Goal: Transaction & Acquisition: Purchase product/service

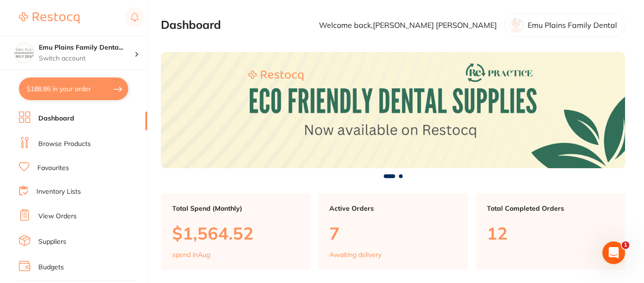
click at [64, 189] on link "Inventory Lists" at bounding box center [58, 191] width 44 height 9
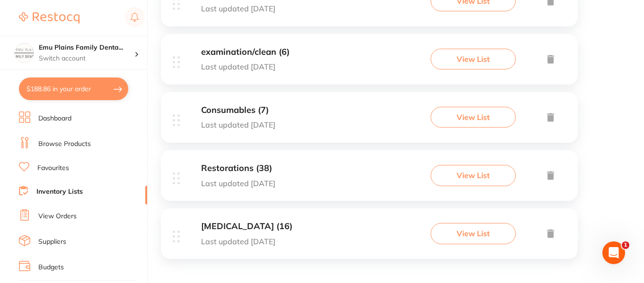
scroll to position [515, 0]
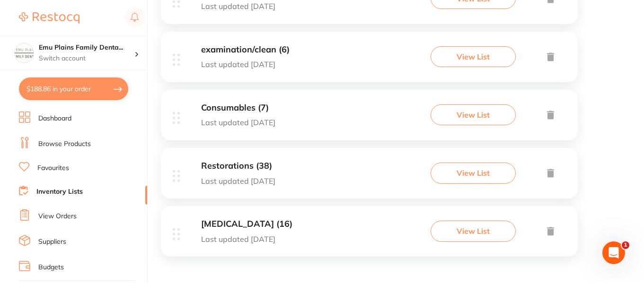
click at [292, 231] on div "Root Canal Treatment (16) Last updated 101 days ago" at bounding box center [246, 231] width 91 height 24
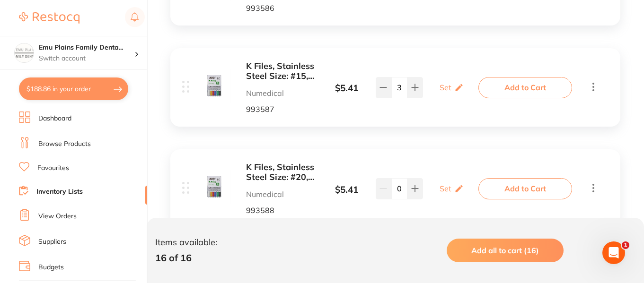
scroll to position [1534, 0]
click at [288, 66] on b "K Files, Stainless Steel Size: #15, 25mm" at bounding box center [281, 70] width 71 height 19
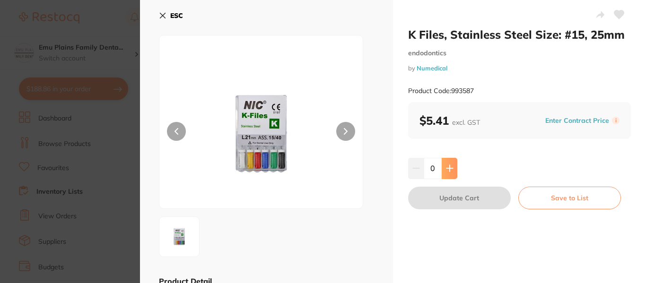
click at [451, 169] on icon at bounding box center [450, 169] width 8 height 8
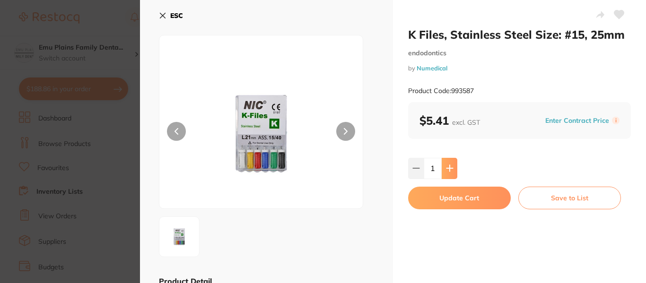
click at [451, 169] on icon at bounding box center [450, 169] width 8 height 8
type input "3"
click at [457, 199] on button "Update Cart" at bounding box center [459, 198] width 103 height 23
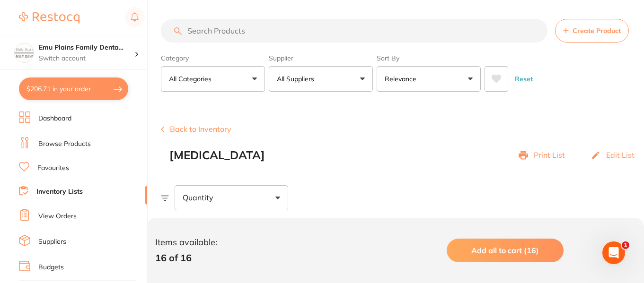
click at [58, 121] on link "Dashboard" at bounding box center [54, 118] width 33 height 9
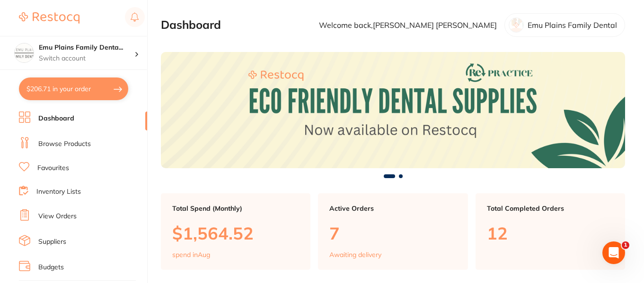
click at [68, 145] on link "Browse Products" at bounding box center [64, 144] width 53 height 9
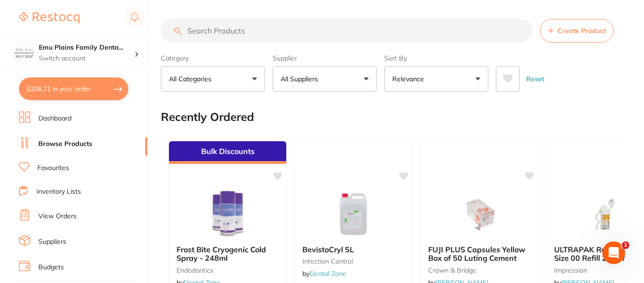
click at [272, 29] on input "search" at bounding box center [346, 31] width 371 height 24
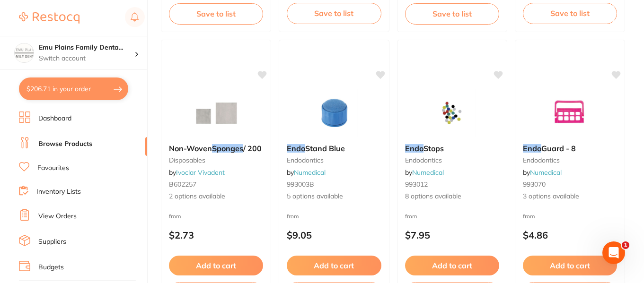
scroll to position [1216, 0]
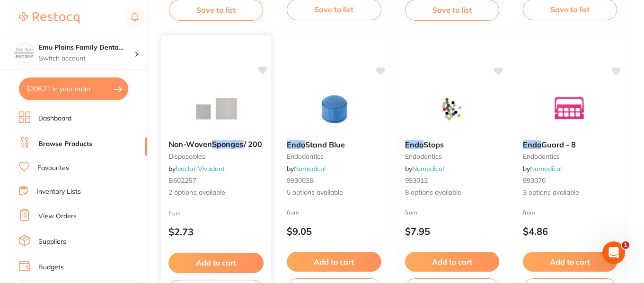
click at [227, 104] on img at bounding box center [216, 109] width 62 height 48
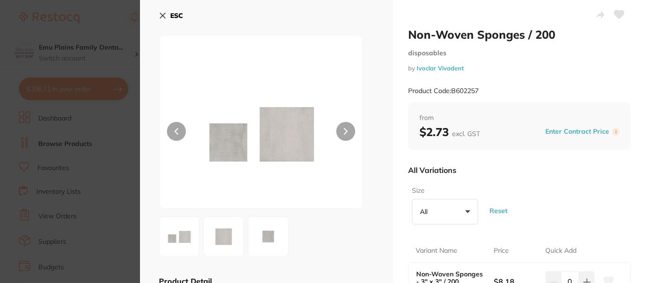
click at [351, 134] on button at bounding box center [345, 131] width 19 height 19
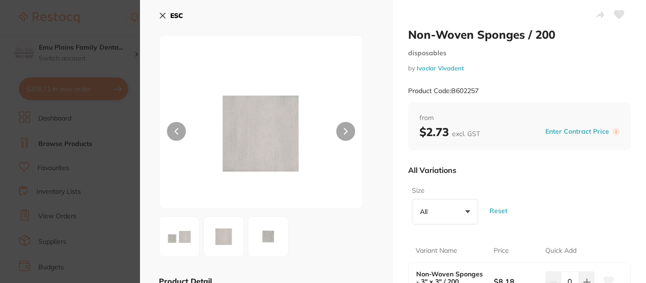
click at [164, 15] on icon at bounding box center [162, 15] width 5 height 5
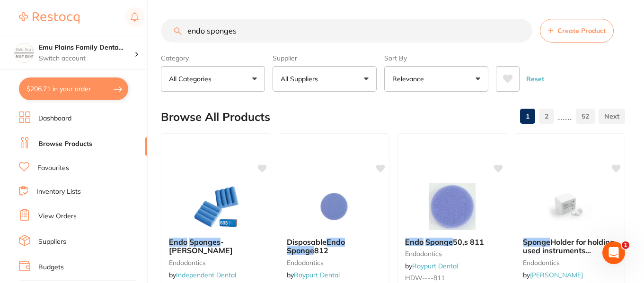
click at [325, 30] on input "endo sponges" at bounding box center [346, 31] width 371 height 24
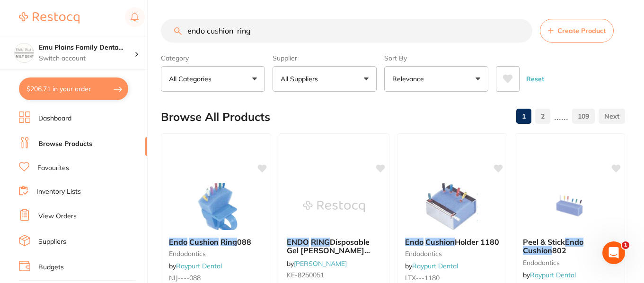
type input "endo cushion ring"
click at [368, 78] on button "All Suppliers" at bounding box center [324, 79] width 104 height 26
type input "numedical"
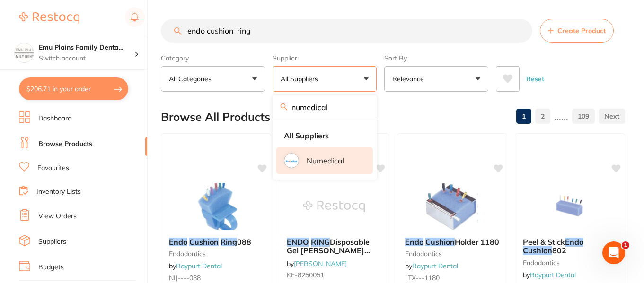
click at [337, 158] on p "Numedical" at bounding box center [326, 161] width 38 height 9
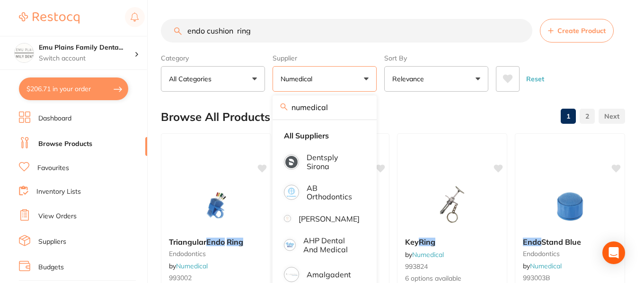
click at [596, 66] on div "Reset" at bounding box center [557, 75] width 122 height 33
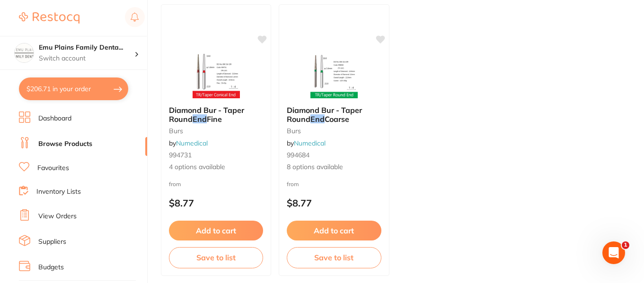
scroll to position [3805, 0]
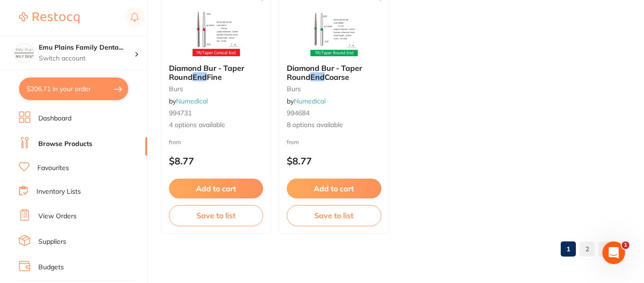
click at [588, 250] on link "2" at bounding box center [586, 249] width 15 height 19
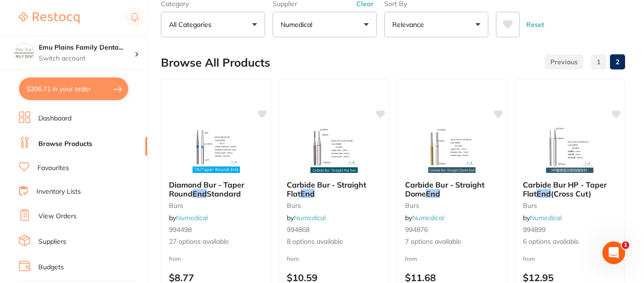
scroll to position [0, 0]
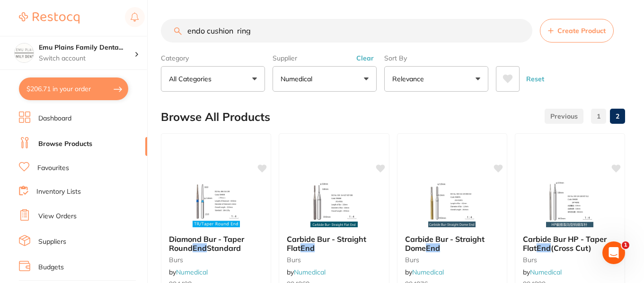
click at [602, 115] on link "1" at bounding box center [598, 116] width 15 height 19
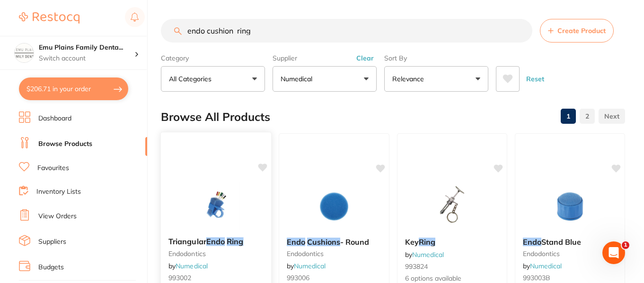
click at [228, 208] on img at bounding box center [216, 206] width 62 height 48
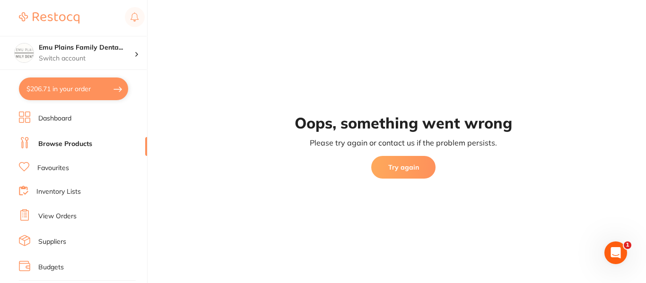
click at [397, 170] on button "Try again" at bounding box center [403, 167] width 64 height 23
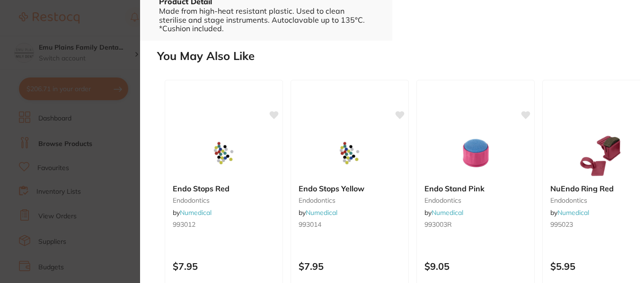
scroll to position [0, 755]
click at [598, 179] on div "NuEndo Ring Red endodontics by Numedical 995023" at bounding box center [600, 208] width 117 height 63
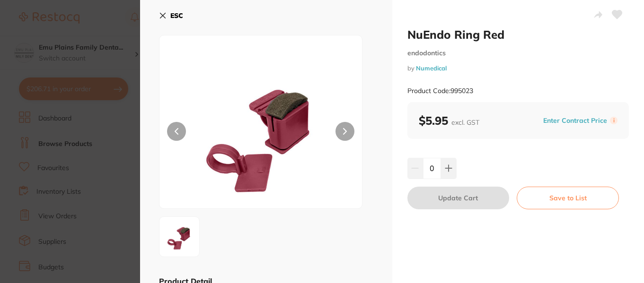
click at [159, 16] on icon at bounding box center [163, 16] width 8 height 8
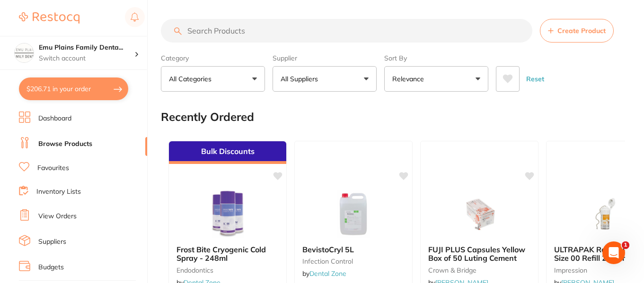
click at [266, 32] on input "search" at bounding box center [346, 31] width 371 height 24
type input "foam refills"
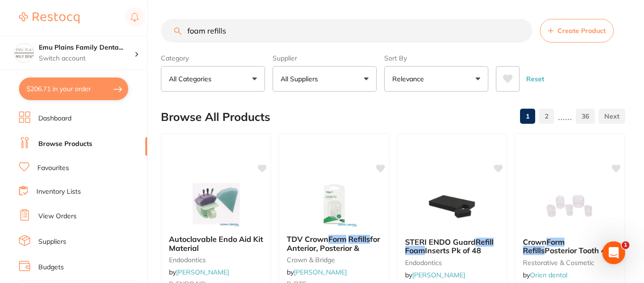
click at [364, 76] on button "All Suppliers" at bounding box center [324, 79] width 104 height 26
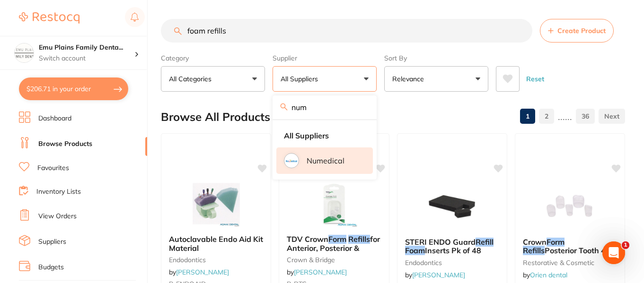
type input "num"
click at [298, 162] on div at bounding box center [291, 160] width 15 height 15
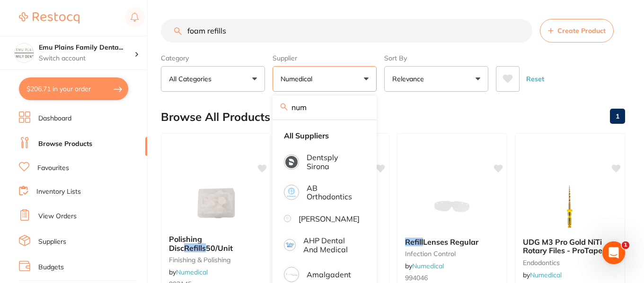
click at [566, 79] on div "Reset" at bounding box center [557, 75] width 122 height 33
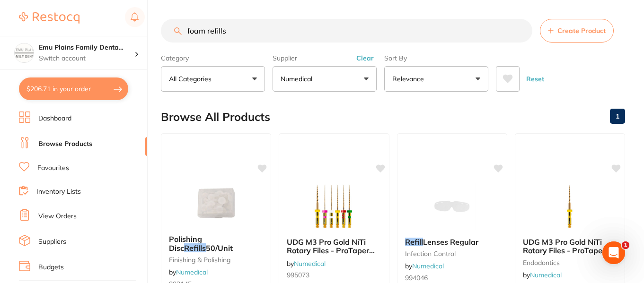
click at [366, 58] on button "Clear" at bounding box center [364, 58] width 23 height 9
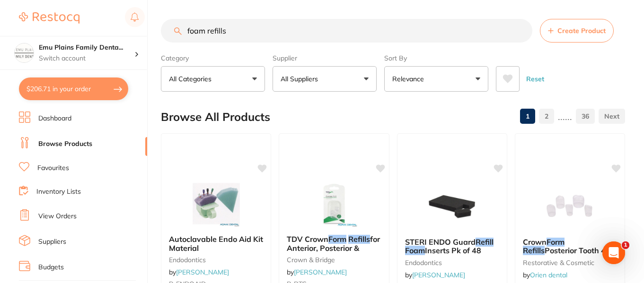
click at [186, 30] on input "foam refills" at bounding box center [346, 31] width 371 height 24
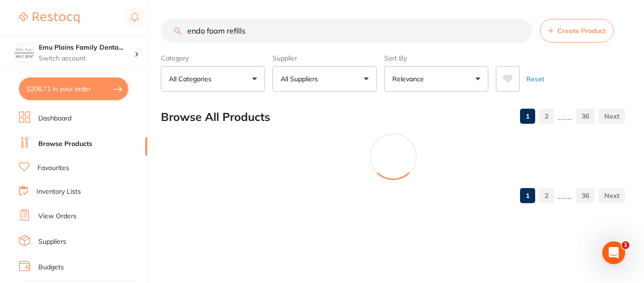
type input "endo foam refills"
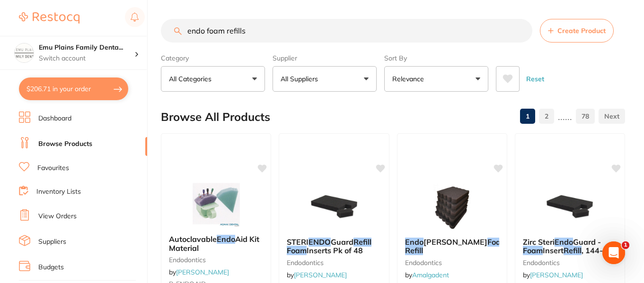
click at [337, 76] on button "All Suppliers" at bounding box center [324, 79] width 104 height 26
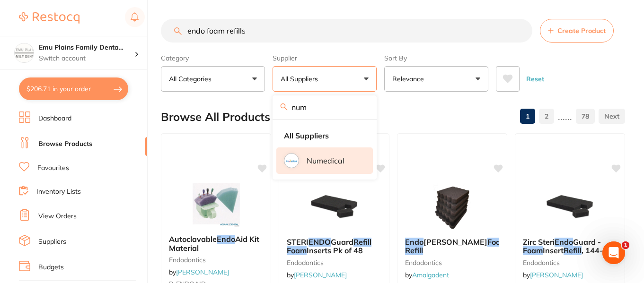
type input "num"
click at [296, 156] on div at bounding box center [291, 161] width 12 height 12
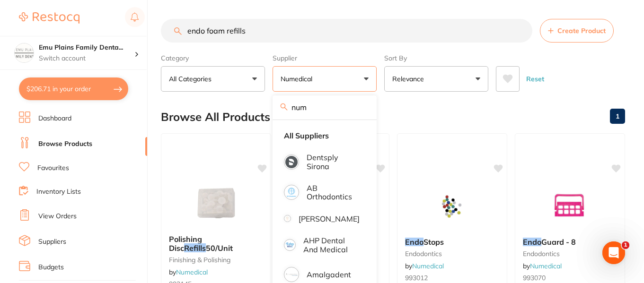
click at [573, 103] on div "Browse All Products 1" at bounding box center [393, 117] width 464 height 32
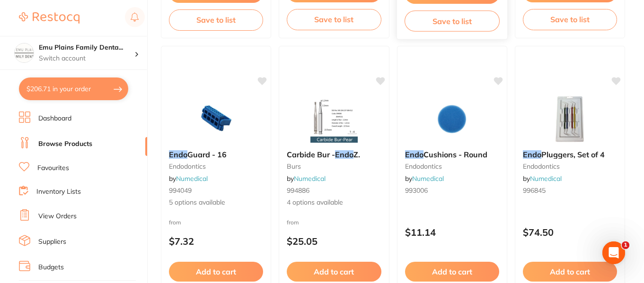
scroll to position [367, 0]
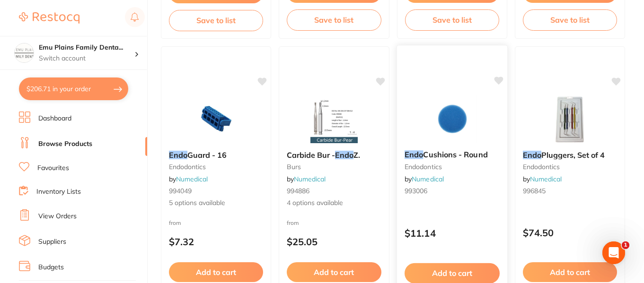
click at [438, 151] on span "Cushions - Round" at bounding box center [455, 154] width 64 height 9
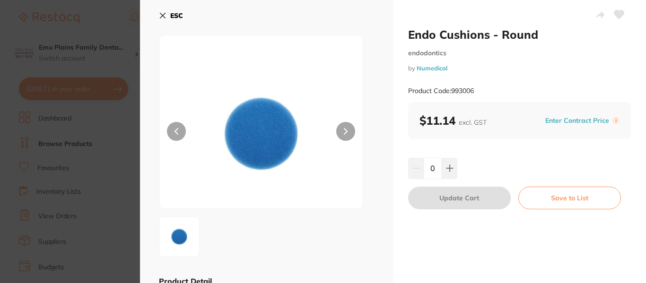
click at [164, 13] on icon at bounding box center [163, 16] width 8 height 8
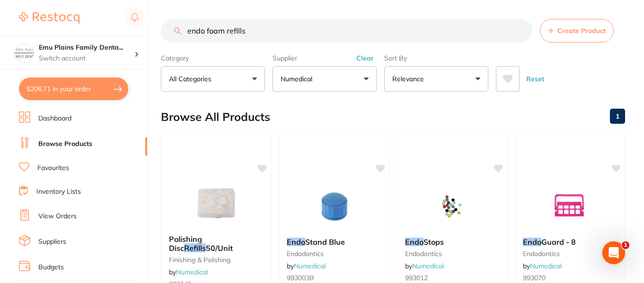
click at [366, 58] on button "Clear" at bounding box center [364, 58] width 23 height 9
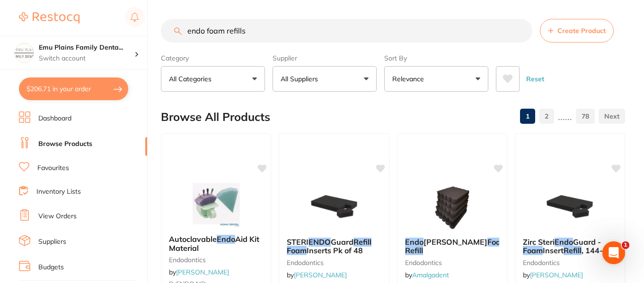
click at [519, 31] on input "endo foam refills" at bounding box center [346, 31] width 371 height 24
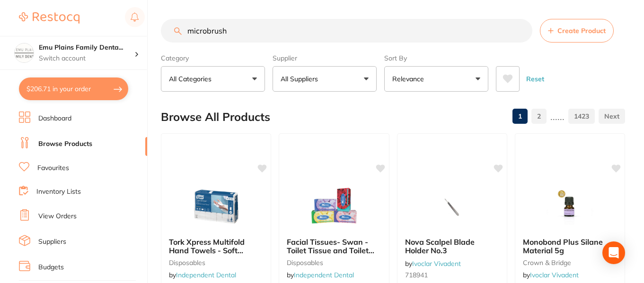
type input "microbrush"
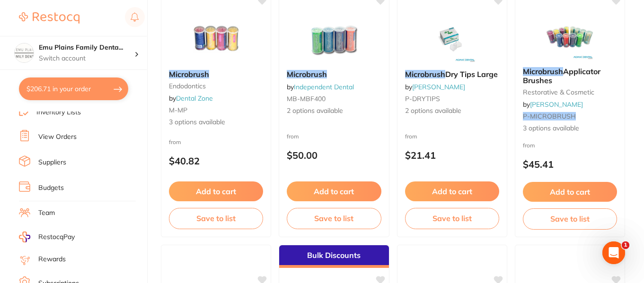
scroll to position [80, 0]
click at [60, 137] on link "View Orders" at bounding box center [57, 136] width 38 height 9
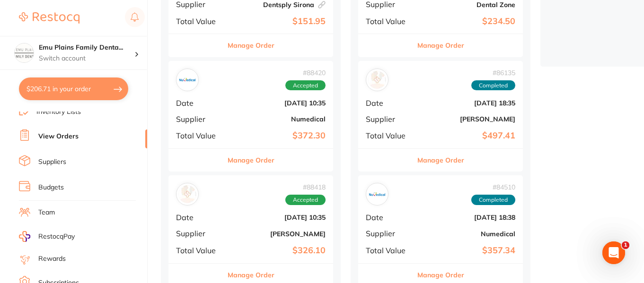
scroll to position [306, 0]
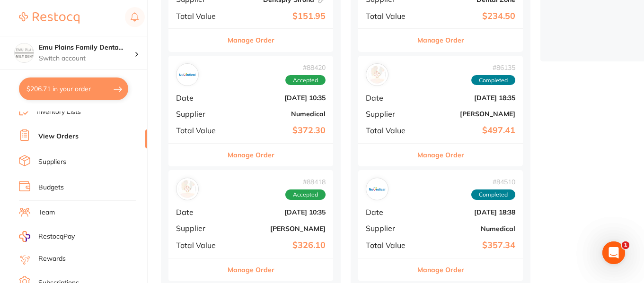
click at [230, 96] on div "# 88420 Accepted Date [DATE] 10:35 Supplier Numedical Total Value $372.30" at bounding box center [250, 100] width 165 height 88
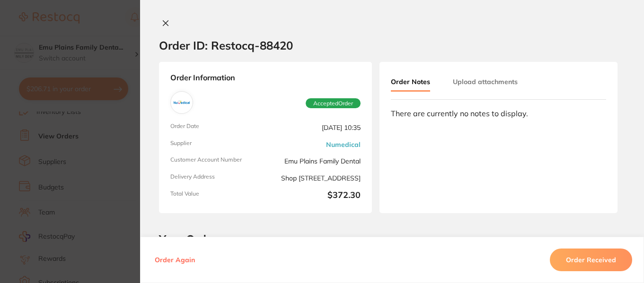
click at [166, 25] on icon at bounding box center [166, 23] width 8 height 8
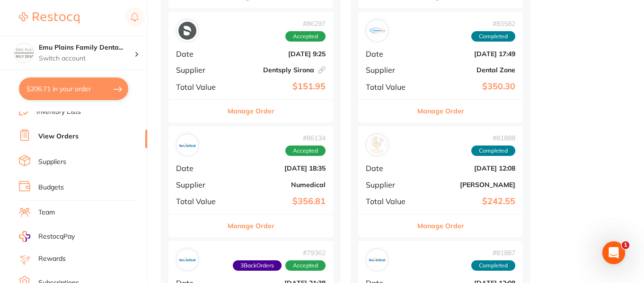
scroll to position [582, 0]
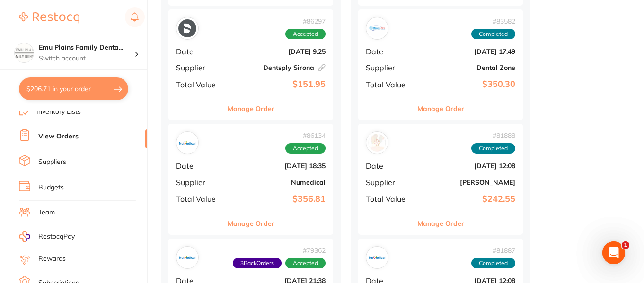
click at [231, 160] on div "# 86134 Accepted Date [DATE] 18:35 Supplier Numedical Total Value $356.81" at bounding box center [250, 168] width 165 height 88
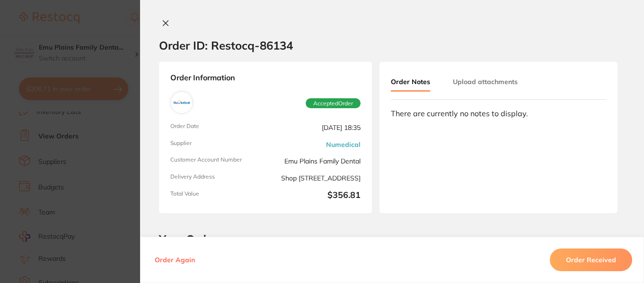
click at [163, 21] on icon at bounding box center [166, 23] width 8 height 8
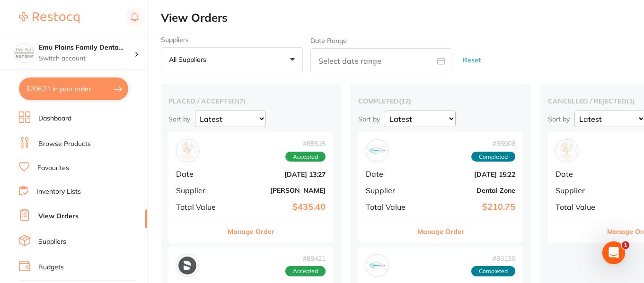
click at [53, 88] on button "$206.71 in your order" at bounding box center [73, 89] width 109 height 23
checkbox input "true"
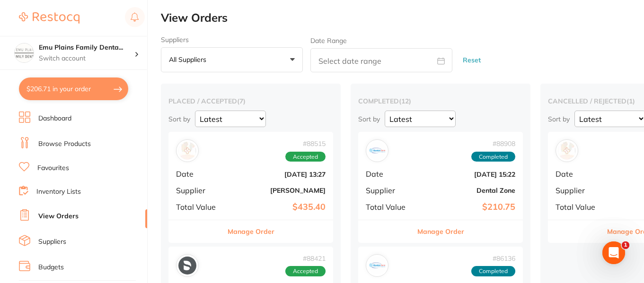
checkbox input "true"
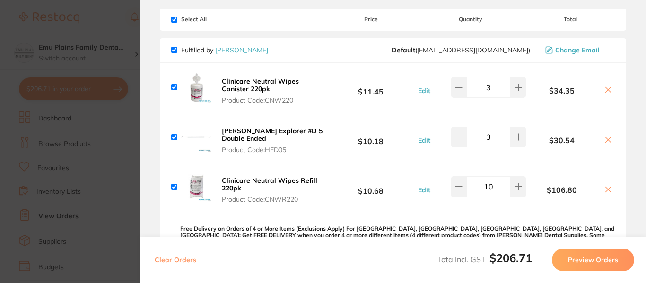
scroll to position [54, 0]
click at [234, 183] on b "Clinicare Neutral Wipes Refill 220pk" at bounding box center [270, 184] width 96 height 16
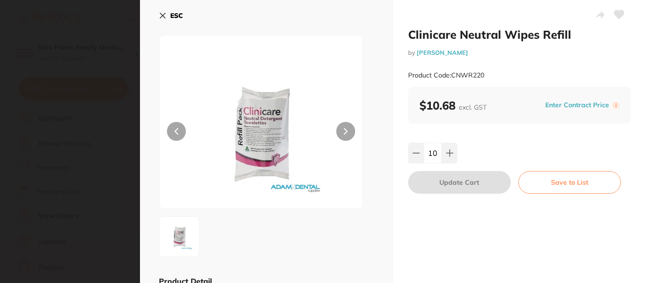
scroll to position [0, 0]
click at [162, 13] on icon at bounding box center [163, 16] width 8 height 8
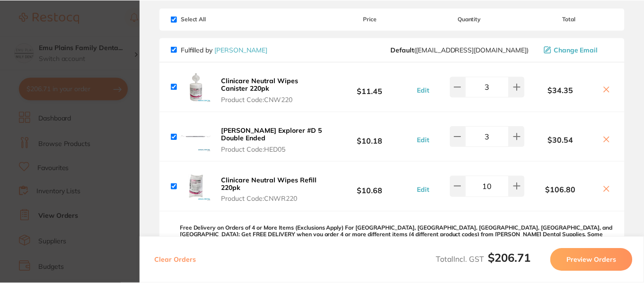
scroll to position [18, 0]
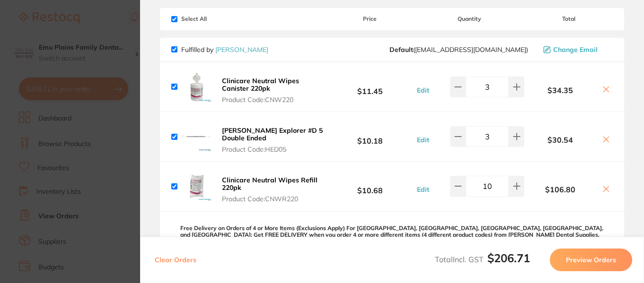
click at [604, 191] on icon at bounding box center [606, 189] width 8 height 8
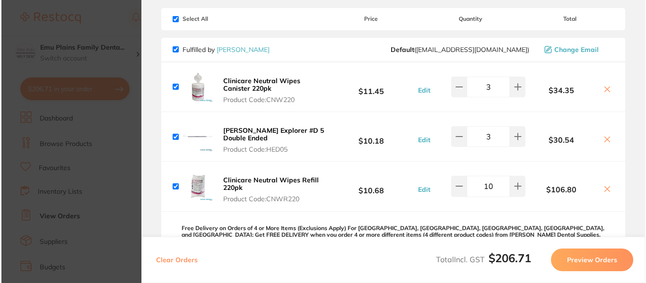
scroll to position [0, 0]
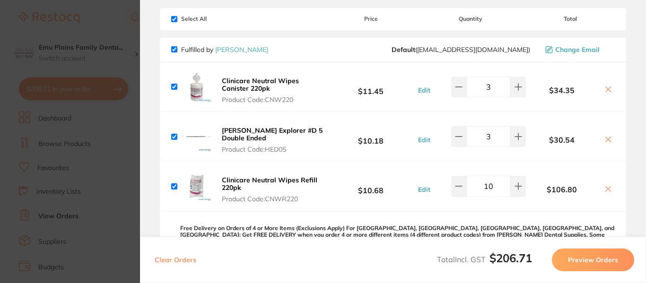
click at [604, 90] on icon at bounding box center [608, 90] width 8 height 8
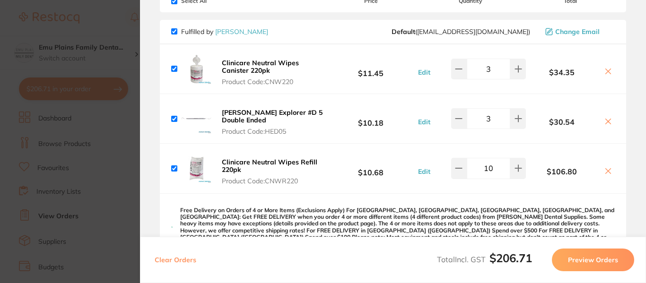
scroll to position [71, 0]
click at [608, 71] on icon at bounding box center [608, 72] width 8 height 8
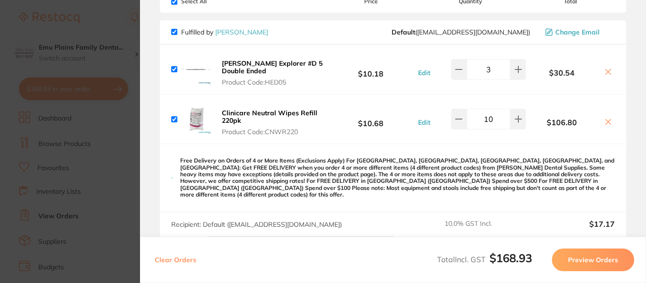
click at [608, 71] on icon at bounding box center [608, 72] width 8 height 8
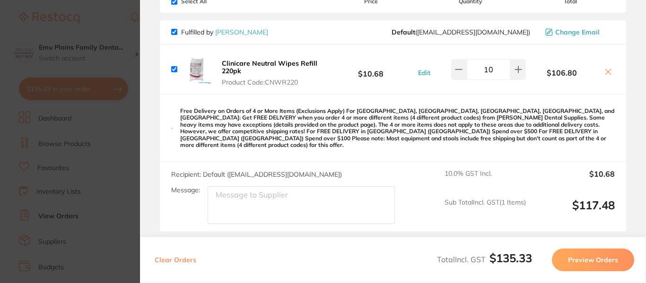
click at [608, 71] on icon at bounding box center [608, 72] width 8 height 8
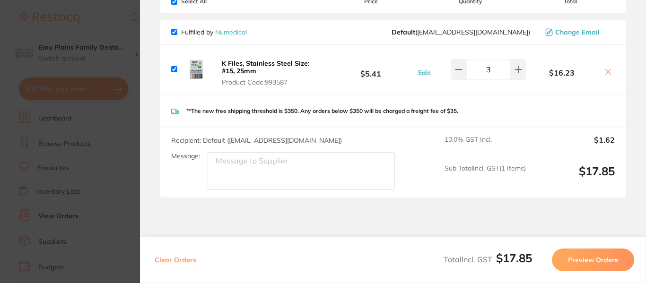
click at [605, 72] on icon at bounding box center [608, 72] width 8 height 8
checkbox input "false"
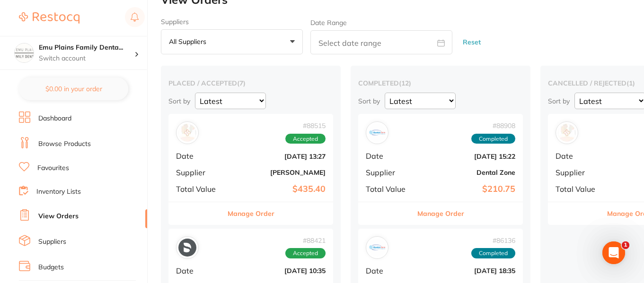
scroll to position [0, 0]
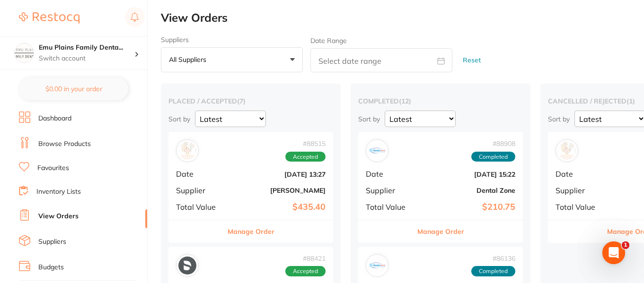
click at [66, 189] on link "Inventory Lists" at bounding box center [58, 191] width 44 height 9
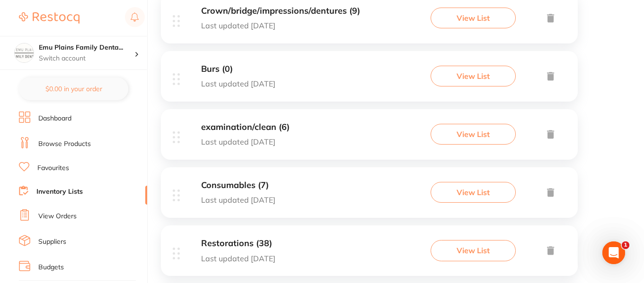
scroll to position [515, 0]
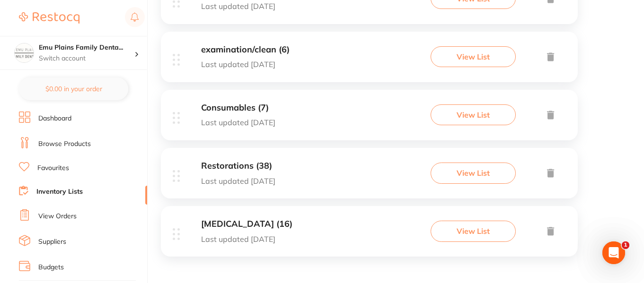
click at [267, 225] on h3 "[MEDICAL_DATA] (16)" at bounding box center [246, 224] width 91 height 10
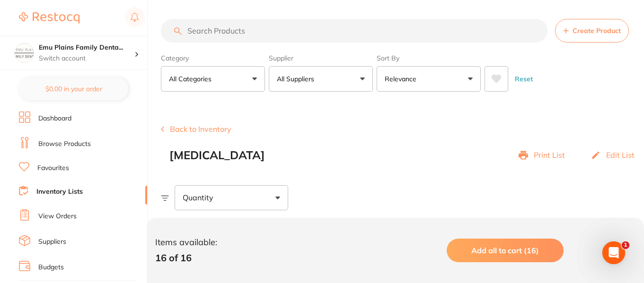
click at [237, 37] on input "search" at bounding box center [354, 31] width 386 height 24
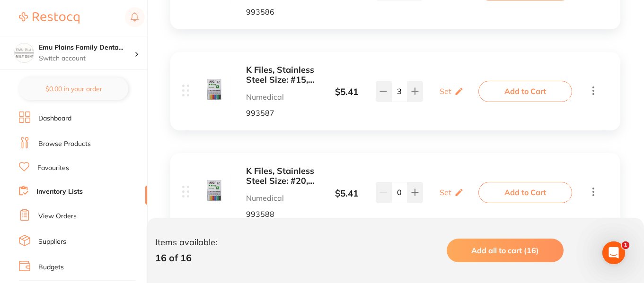
scroll to position [1531, 0]
click at [266, 71] on b "K Files, Stainless Steel Size: #15, 25mm" at bounding box center [281, 74] width 71 height 19
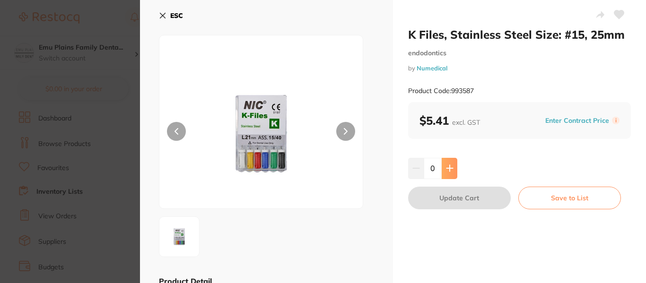
click at [451, 165] on button at bounding box center [450, 168] width 16 height 21
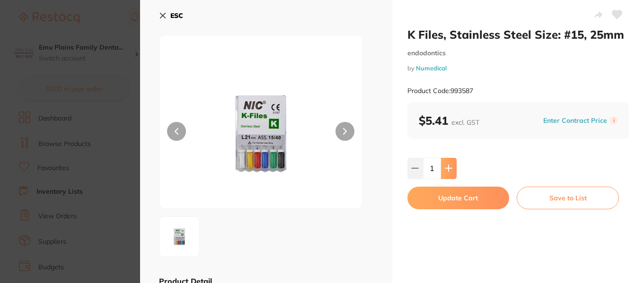
click at [451, 165] on button at bounding box center [449, 168] width 16 height 21
type input "3"
click at [453, 205] on button "Update Cart" at bounding box center [458, 198] width 102 height 23
checkbox input "true"
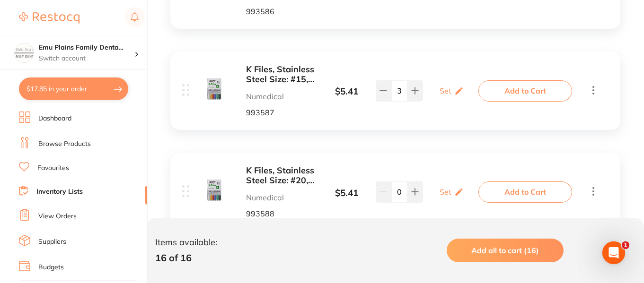
click at [107, 91] on button "$17.85 in your order" at bounding box center [73, 89] width 109 height 23
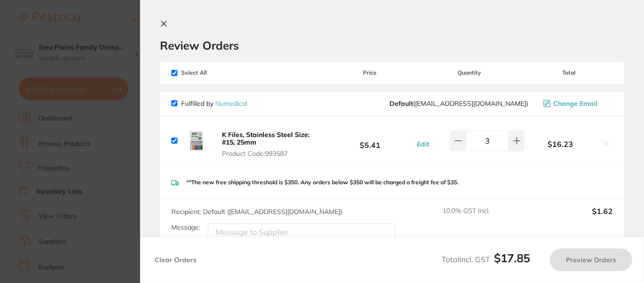
checkbox input "true"
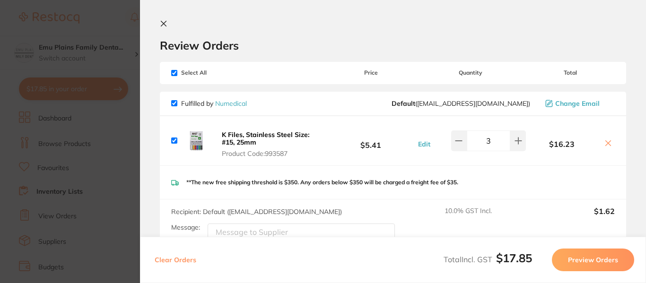
click at [166, 26] on icon at bounding box center [163, 23] width 5 height 5
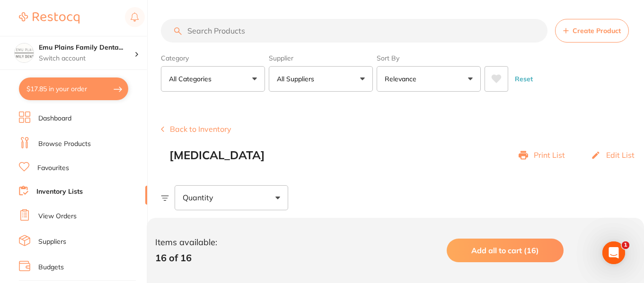
click at [187, 129] on button "Back to Inventory" at bounding box center [196, 129] width 70 height 9
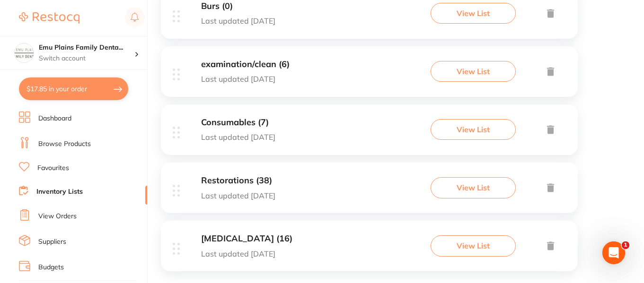
scroll to position [502, 0]
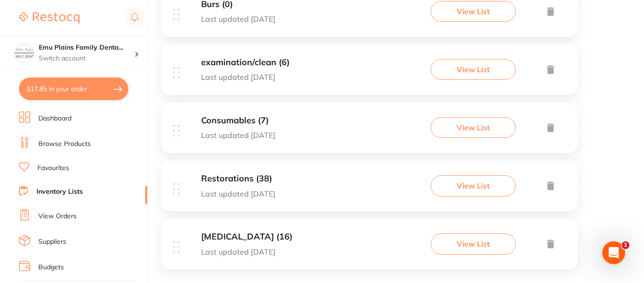
click at [229, 130] on div "Consumables (7) Last updated [DATE]" at bounding box center [238, 128] width 74 height 24
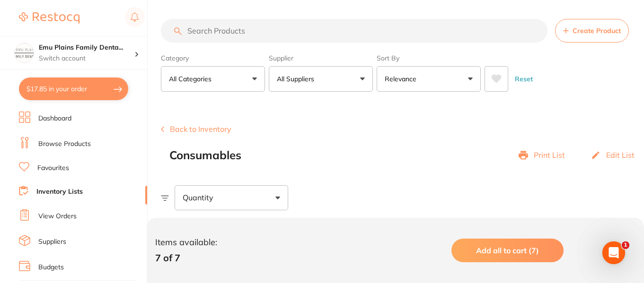
click at [179, 128] on button "Back to Inventory" at bounding box center [196, 129] width 70 height 9
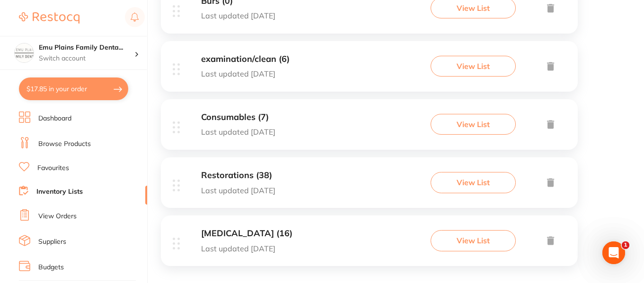
scroll to position [515, 0]
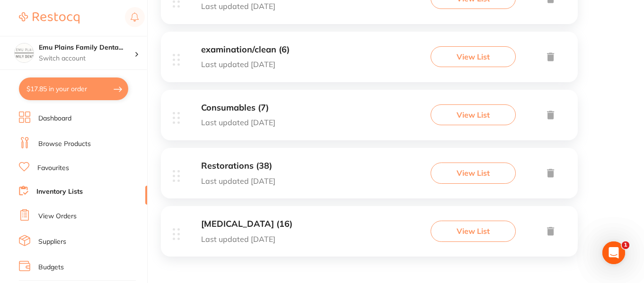
click at [265, 45] on h3 "examination/clean (6)" at bounding box center [245, 50] width 88 height 10
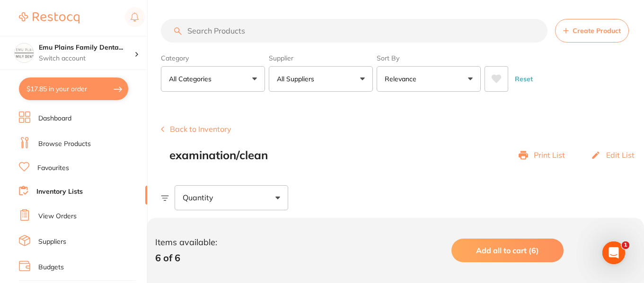
click at [79, 142] on link "Browse Products" at bounding box center [64, 144] width 53 height 9
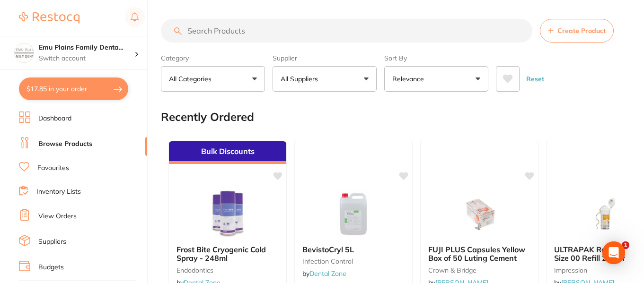
click at [210, 32] on input "search" at bounding box center [346, 31] width 371 height 24
type input "[PERSON_NAME] dishes"
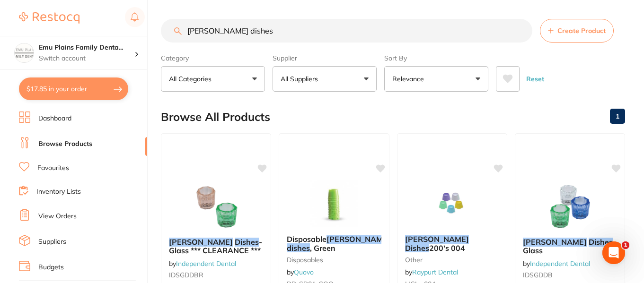
click at [359, 77] on button "All Suppliers" at bounding box center [324, 79] width 104 height 26
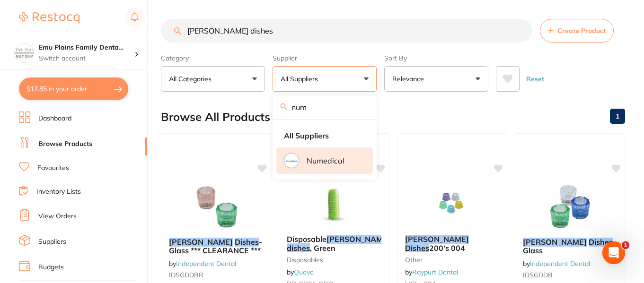
type input "num"
click at [293, 158] on img at bounding box center [291, 161] width 12 height 12
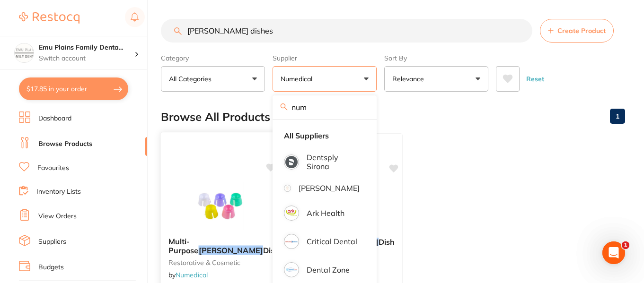
click at [225, 208] on img at bounding box center [220, 206] width 62 height 48
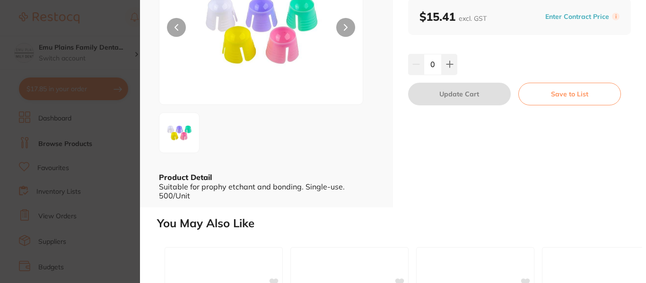
scroll to position [80, 0]
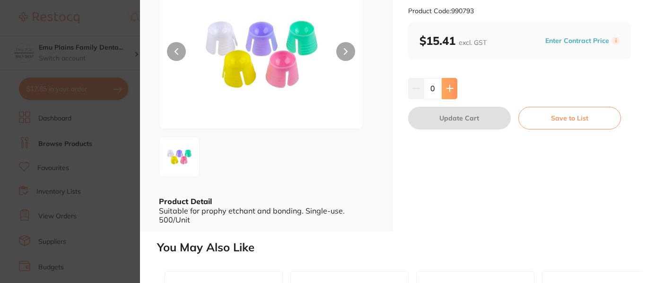
click at [447, 91] on icon at bounding box center [450, 89] width 8 height 8
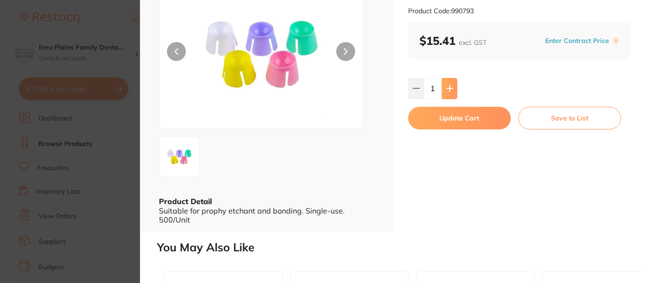
click at [447, 91] on icon at bounding box center [450, 89] width 6 height 6
click at [447, 91] on icon at bounding box center [450, 89] width 8 height 8
type input "3"
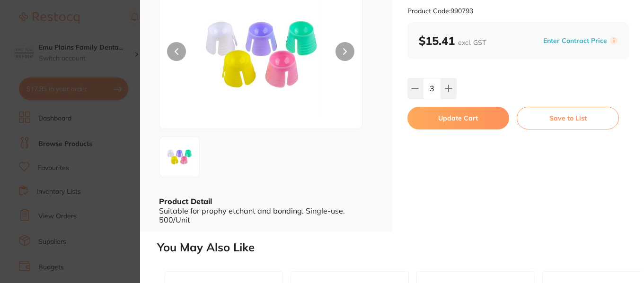
click at [456, 118] on button "Update Cart" at bounding box center [458, 118] width 102 height 23
checkbox input "false"
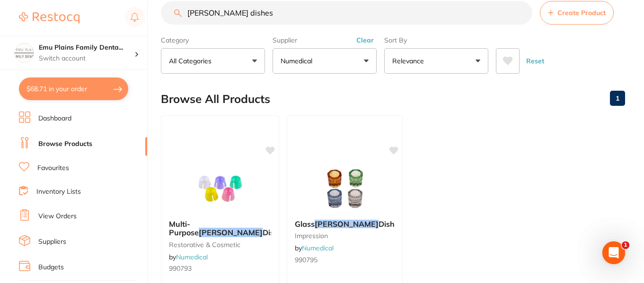
click at [70, 216] on link "View Orders" at bounding box center [57, 216] width 38 height 9
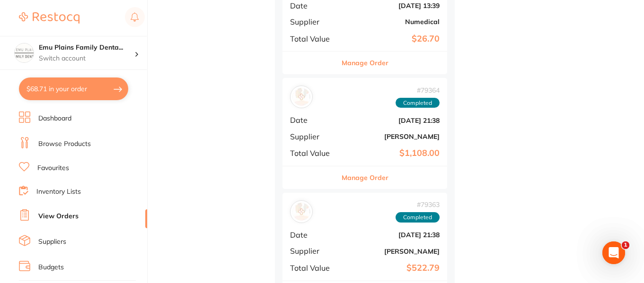
scroll to position [1087, 0]
click at [302, 93] on img at bounding box center [301, 96] width 18 height 18
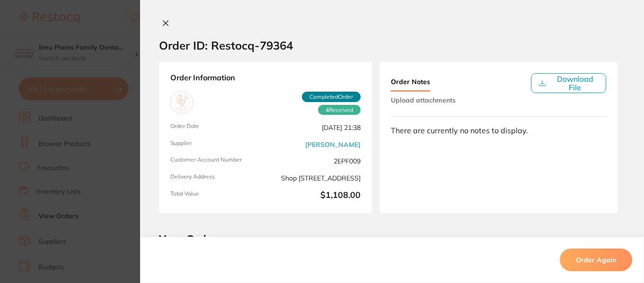
click at [162, 23] on icon at bounding box center [166, 23] width 8 height 8
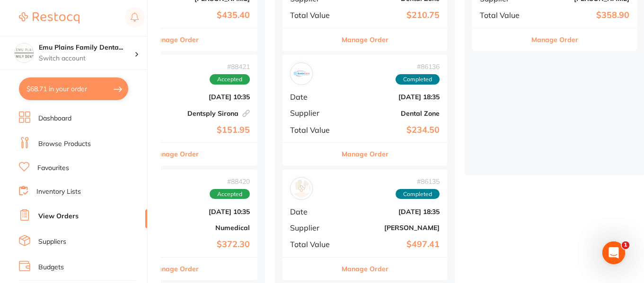
scroll to position [193, 0]
click at [355, 97] on b "[DATE] 18:35" at bounding box center [392, 97] width 95 height 8
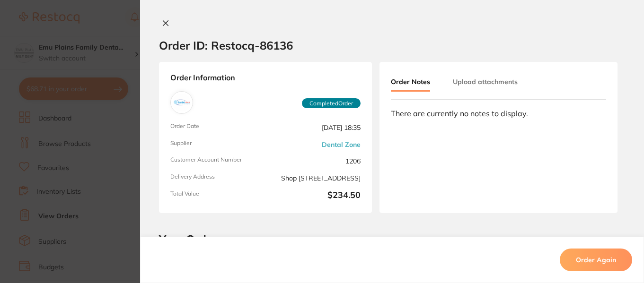
click at [163, 22] on icon at bounding box center [166, 23] width 8 height 8
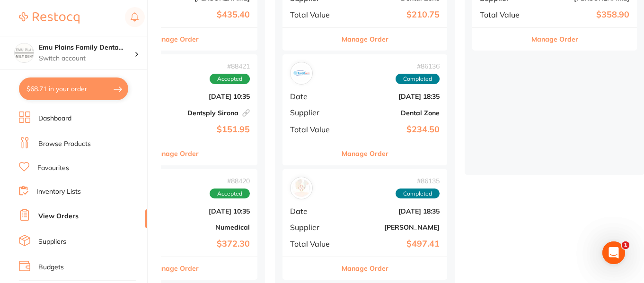
click at [358, 215] on div "# 86135 Completed Date Jul 9 2025, 18:35 Supplier Adam Dental Total Value $497.…" at bounding box center [364, 213] width 165 height 88
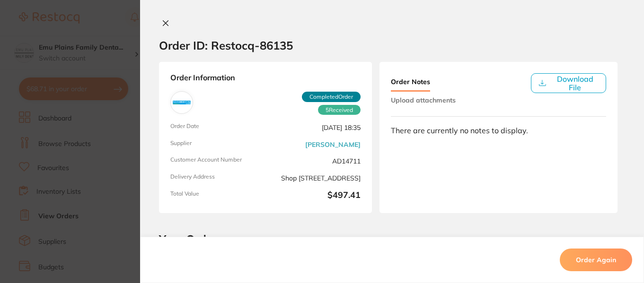
click at [162, 23] on icon at bounding box center [166, 23] width 8 height 8
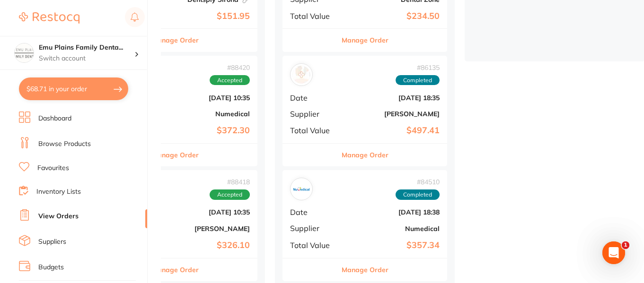
scroll to position [307, 0]
click at [347, 122] on div "# 86135 Completed Date Jul 9 2025, 18:35 Supplier Adam Dental Total Value $497.…" at bounding box center [364, 99] width 165 height 88
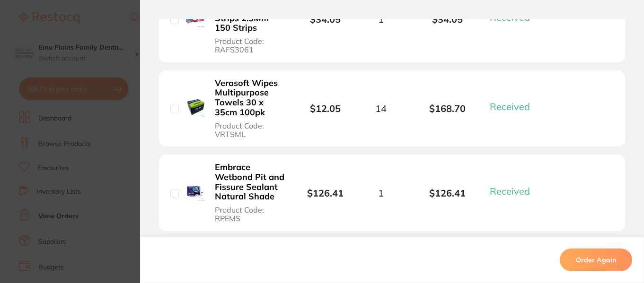
scroll to position [673, 0]
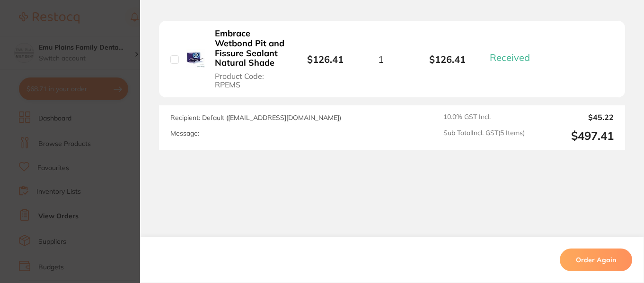
click at [123, 27] on section "Order ID: Restocq- 86135 Order Information 5 Received Completed Order Order Dat…" at bounding box center [322, 141] width 644 height 283
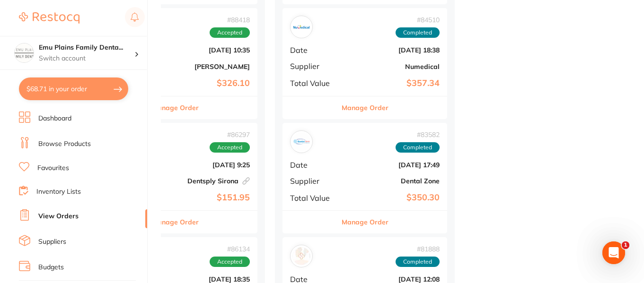
scroll to position [469, 0]
click at [347, 173] on div "# 83582 Completed Date Jun 17 2025, 17:49 Supplier Dental Zone Total Value $350…" at bounding box center [364, 167] width 165 height 88
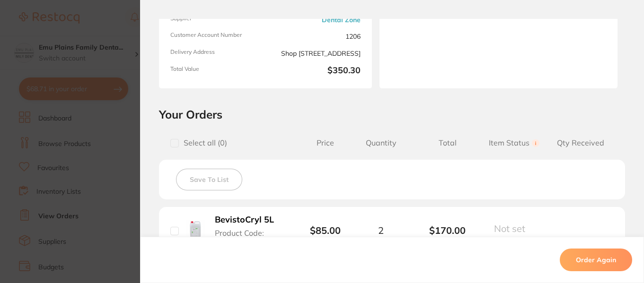
scroll to position [120, 0]
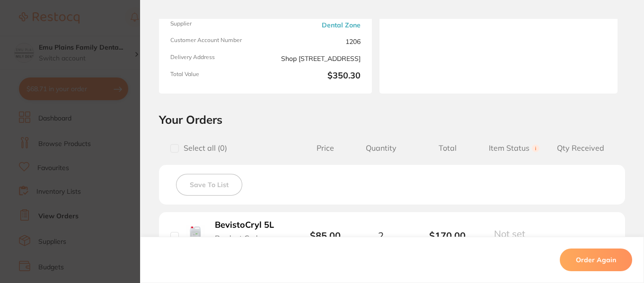
click at [113, 29] on section "Order ID: Restocq- 83582 Order Information Completed Order Order Date Jun 17 20…" at bounding box center [322, 141] width 644 height 283
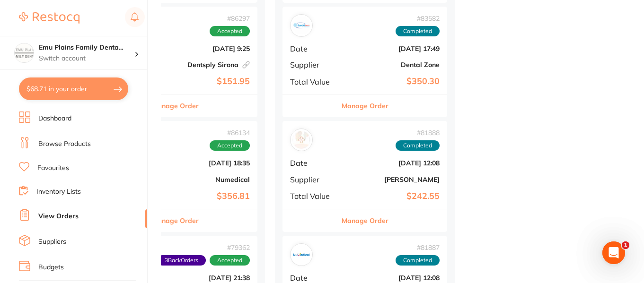
scroll to position [586, 0]
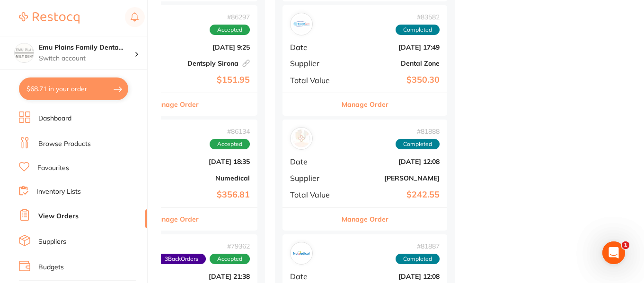
click at [351, 167] on div "# 81888 Completed Date Jun 3 2025, 12:08 Supplier Adam Dental Total Value $242.…" at bounding box center [364, 164] width 165 height 88
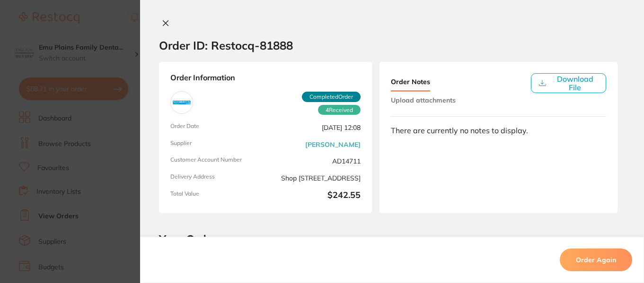
scroll to position [170, 0]
click at [164, 27] on button at bounding box center [165, 24] width 13 height 10
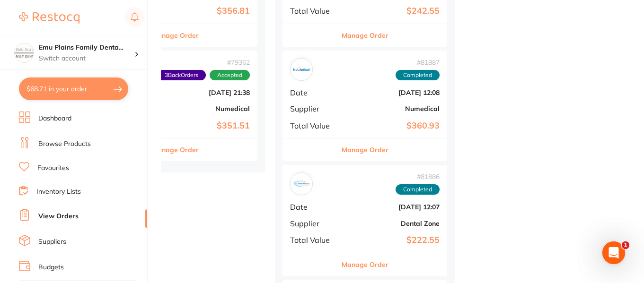
click at [347, 86] on div "# 81887 Completed Date Jun 3 2025, 12:08 Supplier Numedical Total Value $360.93" at bounding box center [364, 95] width 165 height 88
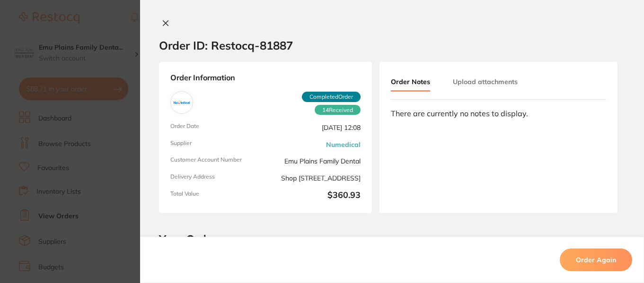
click at [165, 19] on icon at bounding box center [166, 23] width 8 height 8
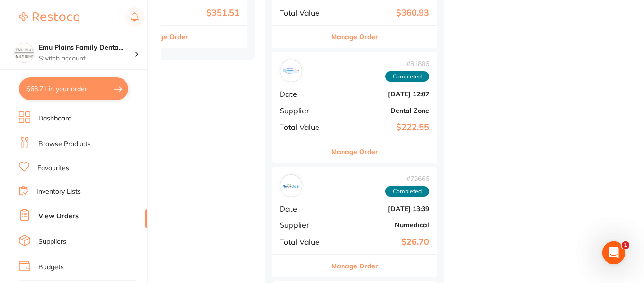
click at [323, 59] on div "# 81886 Completed Date Jun 3 2025, 12:07 Supplier Dental Zone Total Value $222.…" at bounding box center [354, 96] width 165 height 88
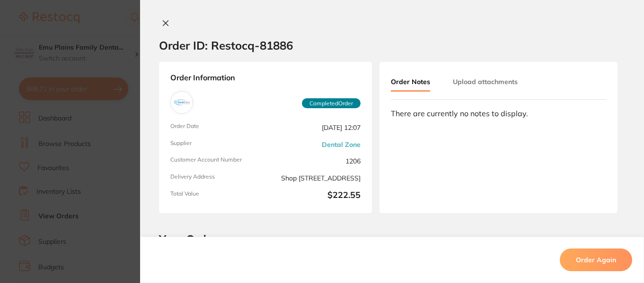
click at [163, 22] on icon at bounding box center [166, 23] width 8 height 8
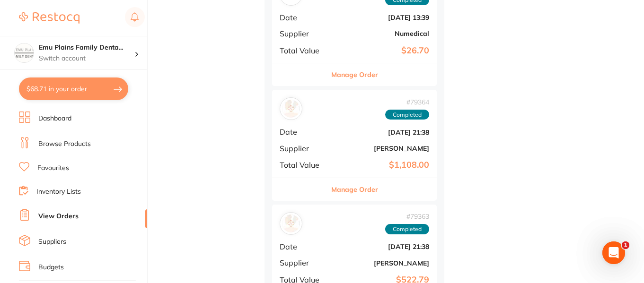
click at [336, 150] on b "[PERSON_NAME]" at bounding box center [381, 149] width 95 height 8
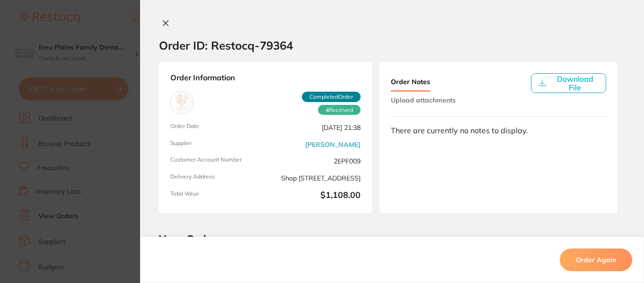
click at [162, 23] on icon at bounding box center [166, 23] width 8 height 8
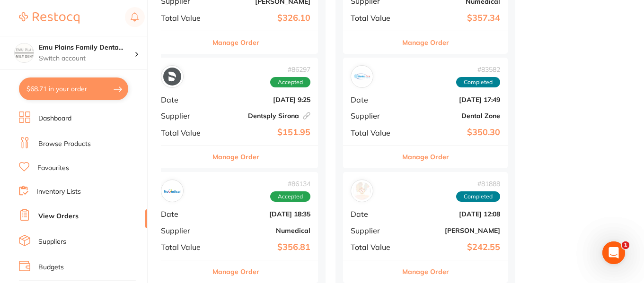
click at [210, 89] on div "# 86297 Accepted Date Jul 11 2025, 9:25 Supplier Dentsply Sirona This order has…" at bounding box center [235, 102] width 165 height 88
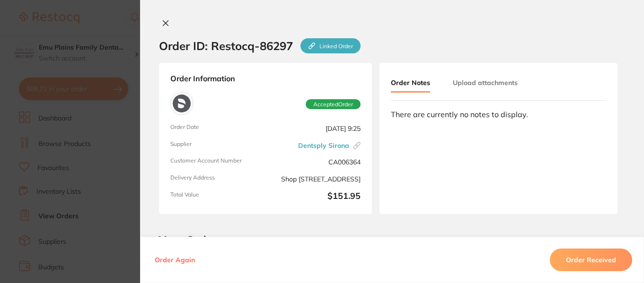
click at [164, 21] on icon at bounding box center [166, 23] width 8 height 8
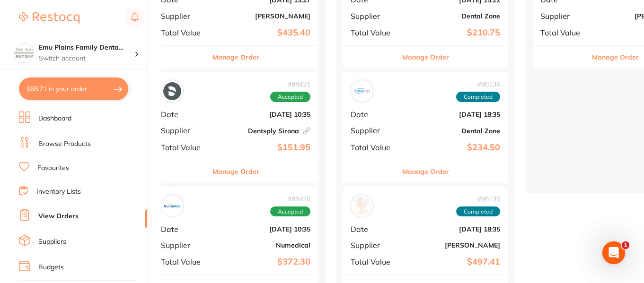
click at [235, 115] on b "[DATE] 10:35" at bounding box center [263, 115] width 95 height 8
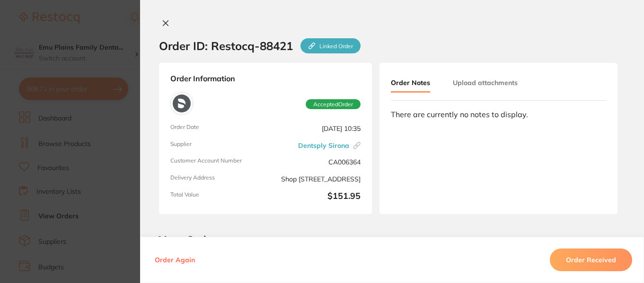
click at [164, 18] on div "Order ID: Restocq- 88421 Linked Order Order Information Accepted Order Order Da…" at bounding box center [392, 141] width 504 height 283
click at [165, 25] on icon at bounding box center [165, 23] width 5 height 5
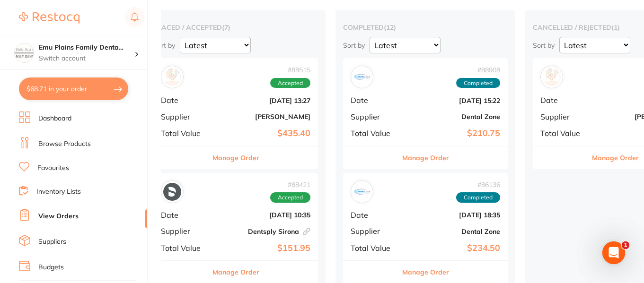
click at [240, 123] on div "# 88515 Accepted Date Aug 1 2025, 13:27 Supplier Henry Schein Halas Total Value…" at bounding box center [235, 102] width 165 height 88
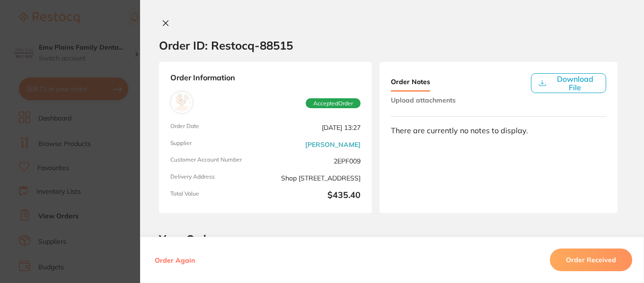
click at [163, 26] on icon at bounding box center [166, 23] width 8 height 8
